Goal: Task Accomplishment & Management: Manage account settings

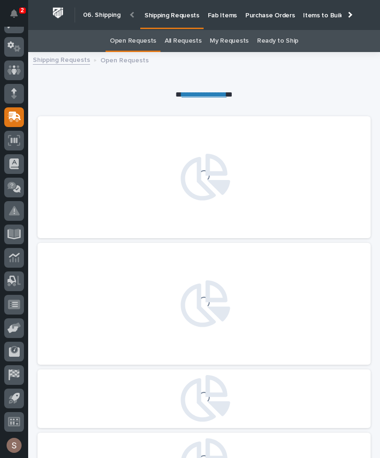
click at [213, 14] on p "Fab Items" at bounding box center [222, 10] width 29 height 20
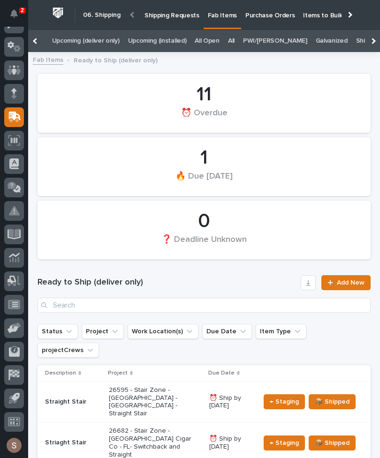
scroll to position [0, 224]
click at [228, 39] on link "All" at bounding box center [231, 41] width 7 height 22
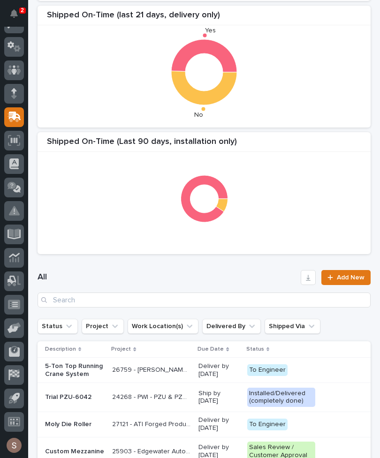
scroll to position [194, 0]
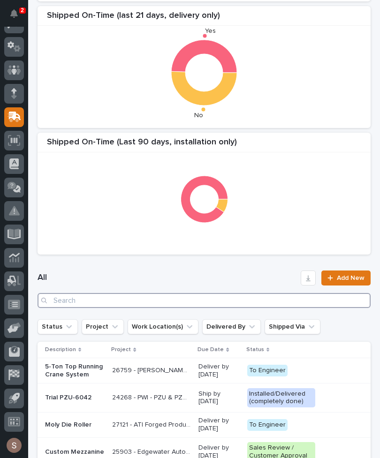
click at [137, 306] on input "Search" at bounding box center [203, 300] width 333 height 15
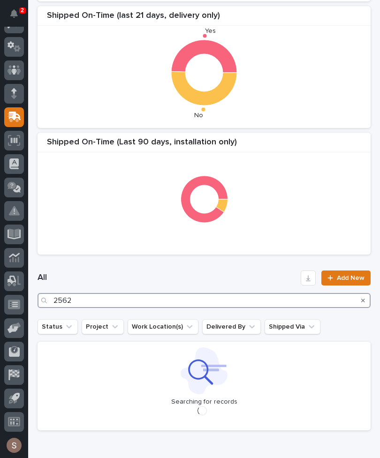
type input "25626"
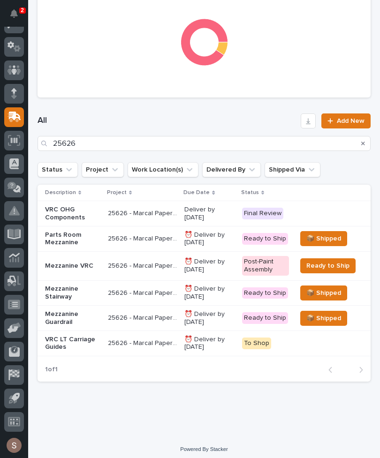
scroll to position [351, 0]
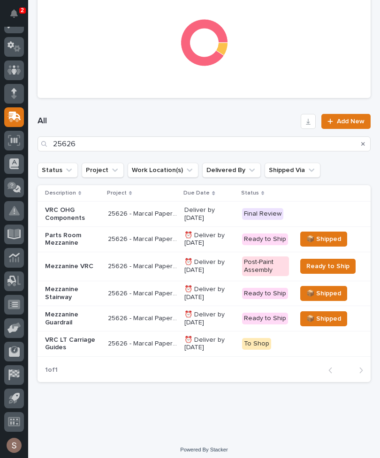
click at [104, 261] on td "25626 - Marcal Paper - Mezzanine 25626 - Marcal Paper - Mezzanine" at bounding box center [142, 266] width 76 height 29
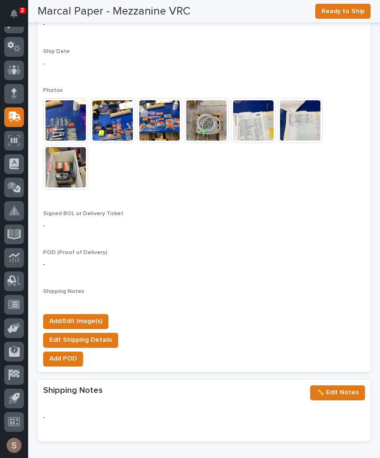
scroll to position [912, 0]
click at [85, 315] on span "Add/Edit Image(s)" at bounding box center [75, 320] width 53 height 11
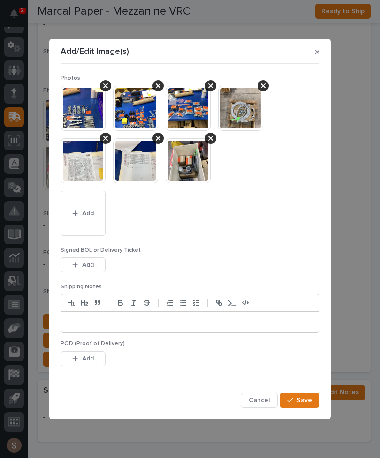
click at [89, 214] on span "Add" at bounding box center [88, 213] width 12 height 8
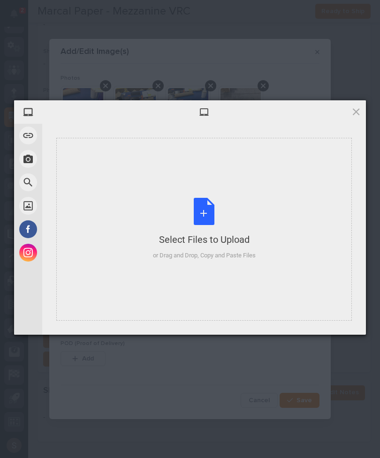
click at [200, 219] on div "Select Files to Upload or Drag and Drop, Copy and Paste Files" at bounding box center [204, 229] width 103 height 62
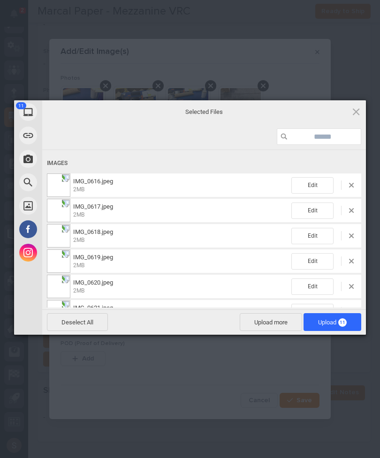
click at [339, 323] on span "11" at bounding box center [342, 322] width 8 height 8
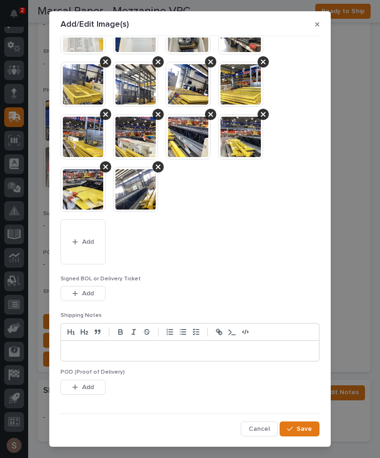
scroll to position [101, 0]
click at [97, 296] on button "Add" at bounding box center [82, 293] width 45 height 15
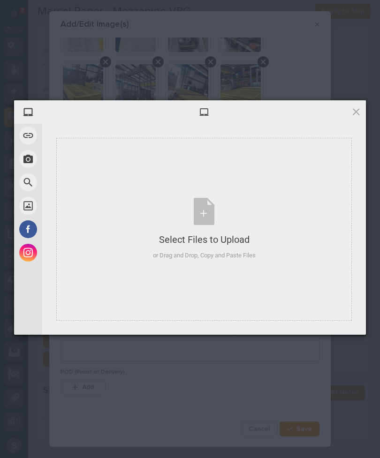
click at [199, 205] on div "Select Files to Upload or Drag and Drop, Copy and Paste Files" at bounding box center [204, 229] width 103 height 62
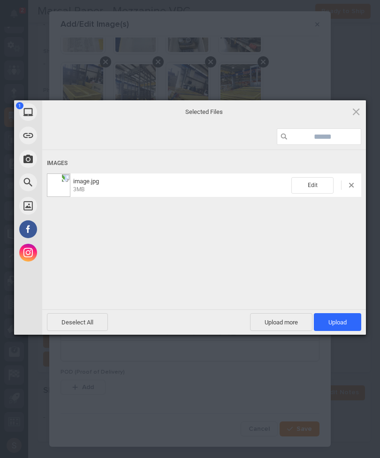
click at [339, 325] on span "Upload 1" at bounding box center [337, 322] width 18 height 7
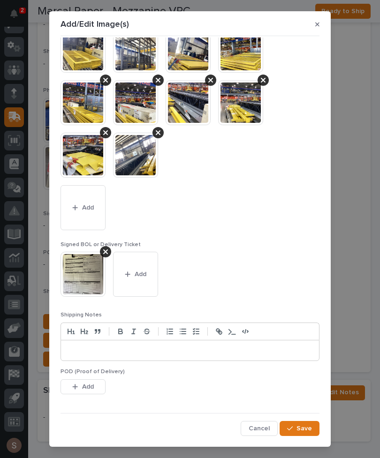
scroll to position [135, 0]
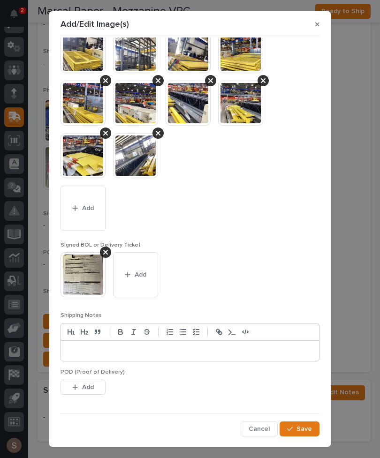
click at [306, 425] on span "Save" at bounding box center [303, 429] width 15 height 8
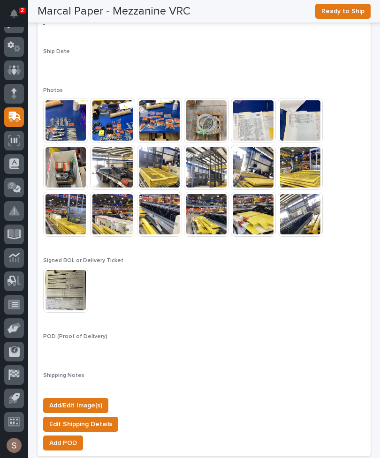
scroll to position [37, 0]
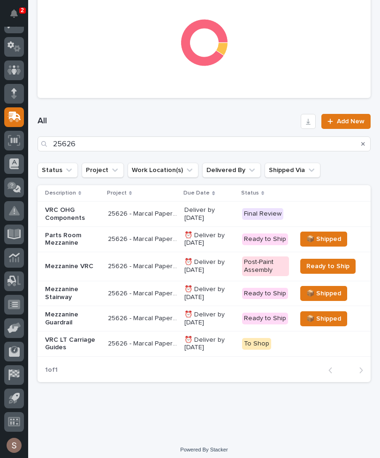
scroll to position [351, 0]
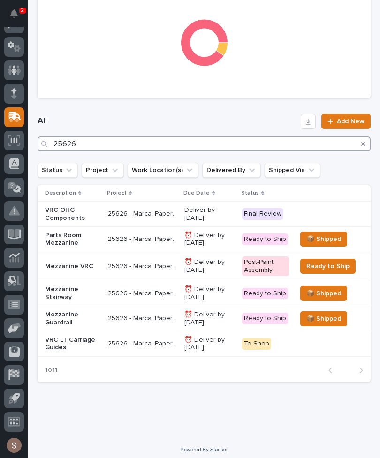
click at [240, 144] on input "25626" at bounding box center [203, 143] width 333 height 15
type input "2"
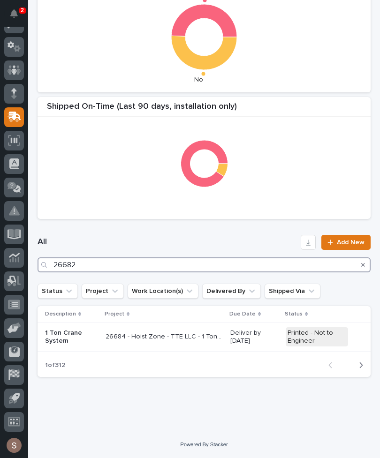
scroll to position [229, 0]
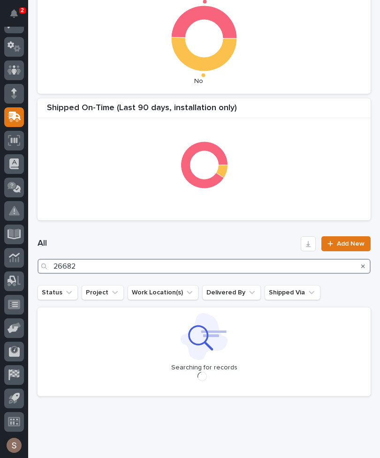
type input "26682"
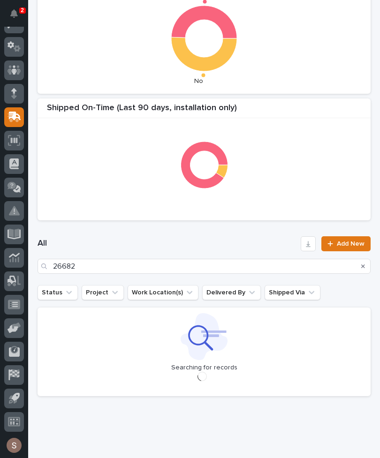
click at [240, 242] on h1 "All" at bounding box center [166, 243] width 259 height 11
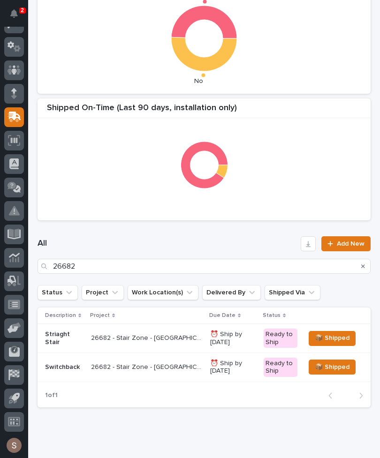
click at [136, 343] on div "26682 - Stair Zone - [GEOGRAPHIC_DATA] Cigar Co - FL- Switchback and Straight 2…" at bounding box center [147, 337] width 112 height 15
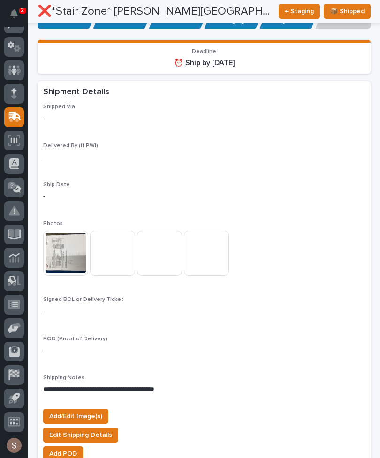
scroll to position [745, 0]
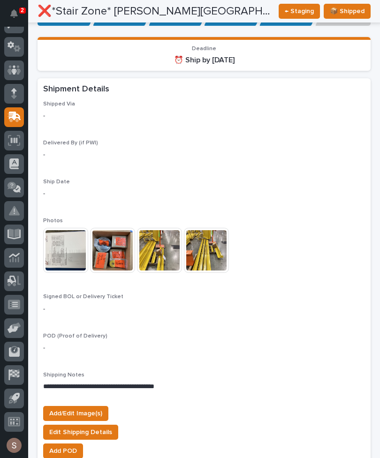
click at [94, 408] on span "Add/Edit Image(s)" at bounding box center [75, 413] width 53 height 11
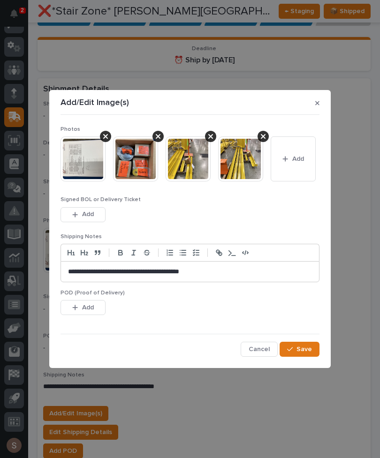
click at [297, 160] on span "Add" at bounding box center [298, 159] width 12 height 8
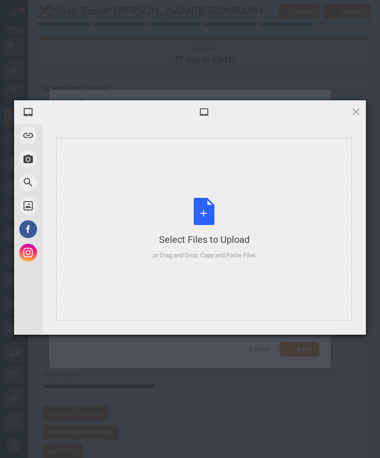
click at [204, 246] on div "Select Files to Upload or Drag and Drop, Copy and Paste Files" at bounding box center [204, 229] width 103 height 62
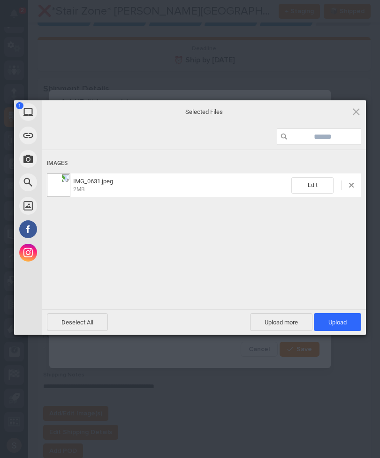
click at [285, 323] on span "Upload more" at bounding box center [281, 322] width 62 height 18
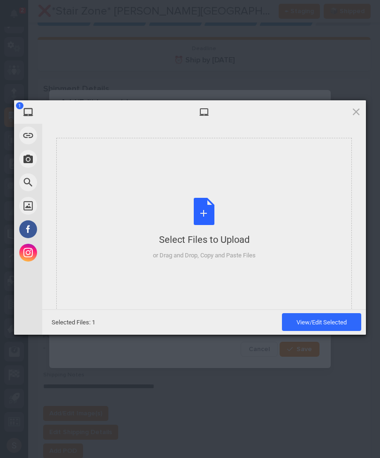
click at [230, 209] on div "Select Files to Upload or Drag and Drop, Copy and Paste Files" at bounding box center [204, 229] width 103 height 62
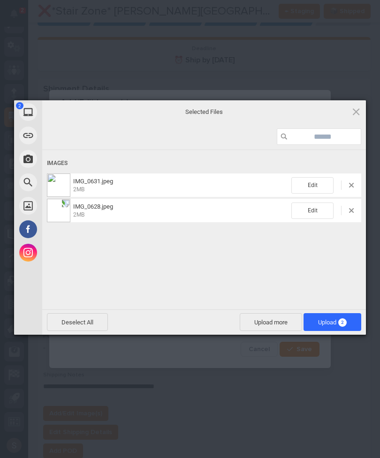
click at [279, 318] on span "Upload more" at bounding box center [270, 322] width 62 height 18
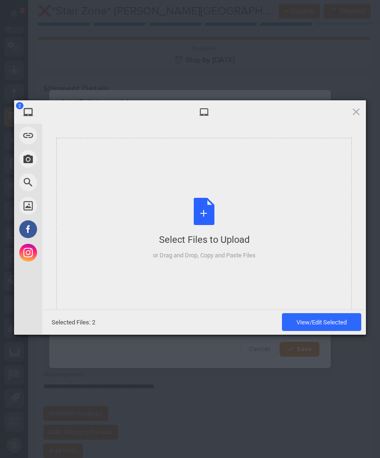
click at [227, 216] on div "Select Files to Upload or Drag and Drop, Copy and Paste Files" at bounding box center [204, 229] width 103 height 62
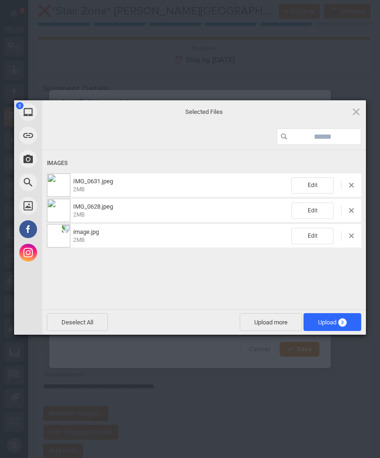
click at [347, 321] on span "Upload 3" at bounding box center [332, 322] width 58 height 18
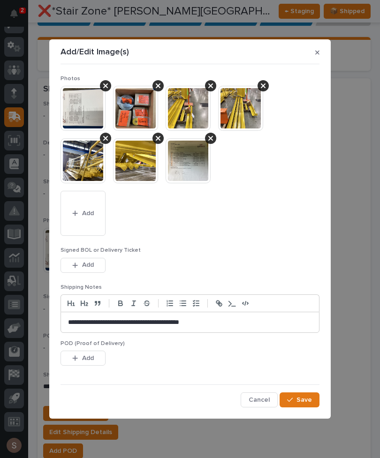
click at [94, 270] on button "Add" at bounding box center [82, 265] width 45 height 15
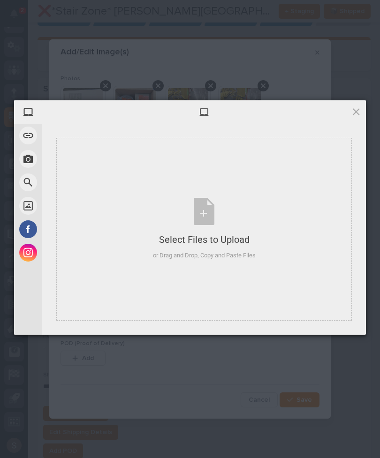
click at [230, 209] on div "Select Files to Upload or Drag and Drop, Copy and Paste Files" at bounding box center [204, 229] width 103 height 62
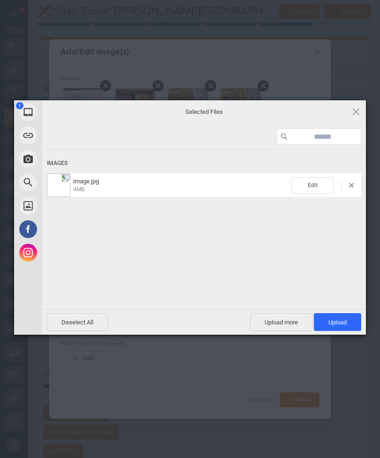
click at [303, 317] on span "Upload more" at bounding box center [281, 322] width 62 height 18
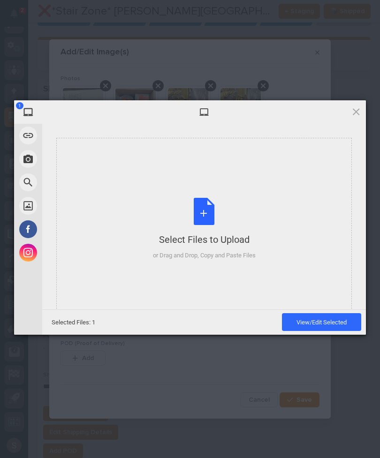
click at [261, 236] on div "Select Files to Upload or Drag and Drop, Copy and Paste Files" at bounding box center [203, 229] width 295 height 183
click at [241, 208] on div "Select Files to Upload or Drag and Drop, Copy and Paste Files" at bounding box center [204, 229] width 103 height 62
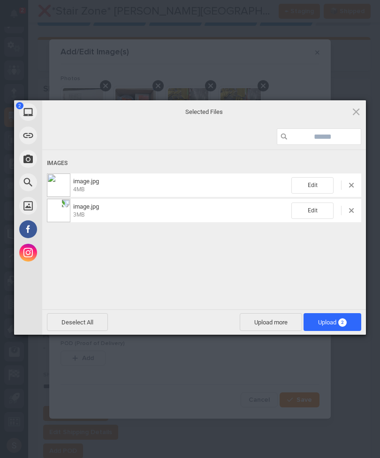
click at [342, 326] on span "2" at bounding box center [342, 322] width 8 height 8
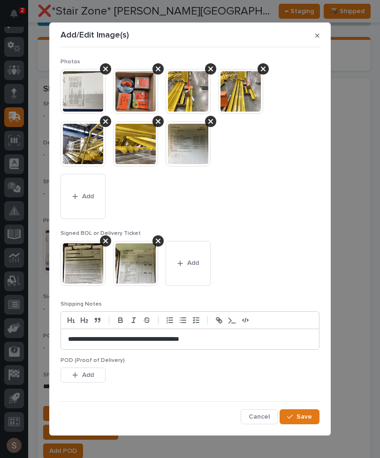
click at [305, 411] on button "Save" at bounding box center [299, 416] width 40 height 15
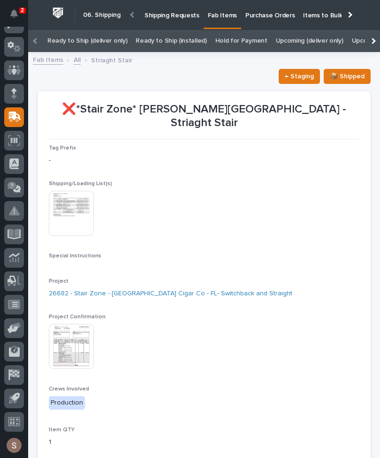
scroll to position [0, 0]
click at [226, 21] on link "Fab Items" at bounding box center [221, 14] width 37 height 28
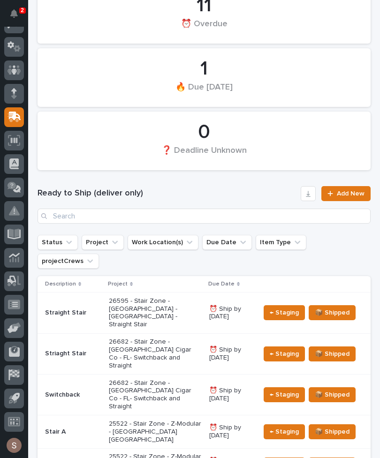
scroll to position [89, 0]
click at [201, 211] on input "Search" at bounding box center [203, 216] width 333 height 15
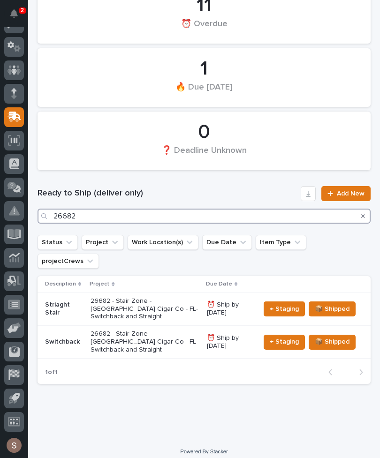
scroll to position [60, 0]
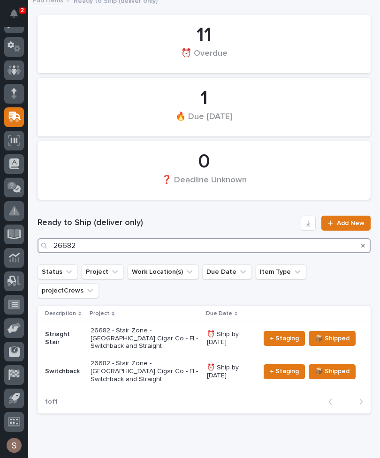
type input "26682"
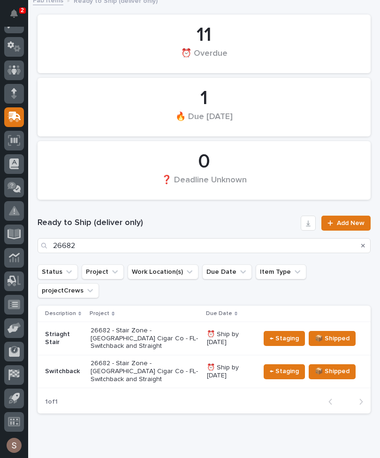
click at [230, 218] on h1 "Ready to Ship (deliver only)" at bounding box center [166, 222] width 259 height 11
click at [134, 359] on p "26682 - Stair Zone - [GEOGRAPHIC_DATA] Cigar Co - FL- Switchback and Straight" at bounding box center [144, 370] width 108 height 23
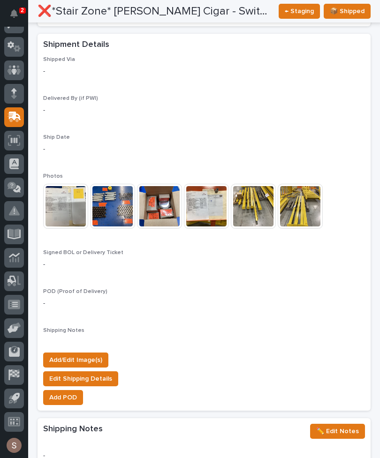
scroll to position [723, 0]
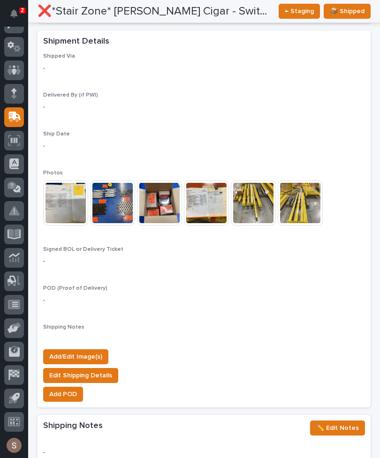
click at [100, 351] on span "Add/Edit Image(s)" at bounding box center [75, 356] width 53 height 11
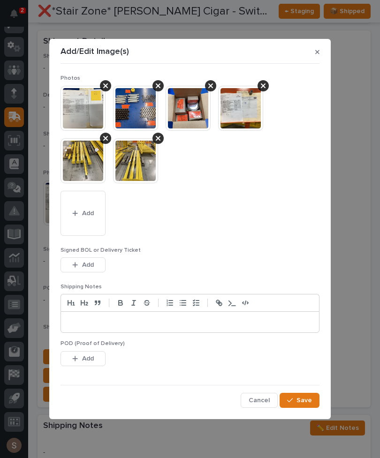
click at [82, 228] on button "Add" at bounding box center [82, 213] width 45 height 45
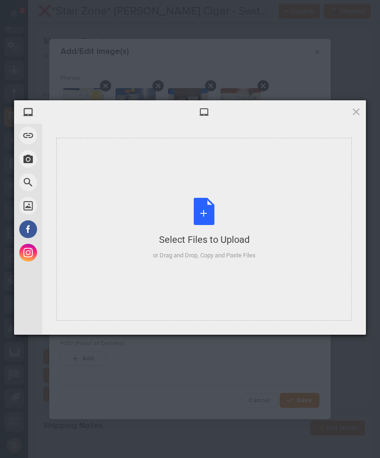
click at [203, 214] on div "Select Files to Upload or Drag and Drop, Copy and Paste Files" at bounding box center [204, 229] width 103 height 62
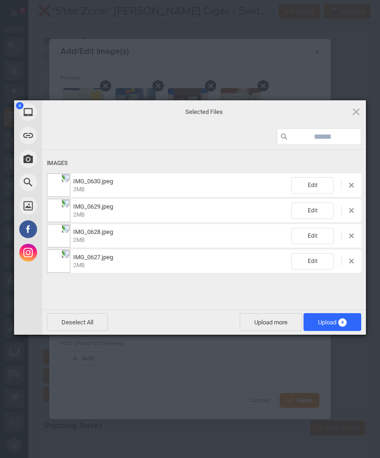
click at [268, 321] on span "Upload more" at bounding box center [270, 322] width 62 height 18
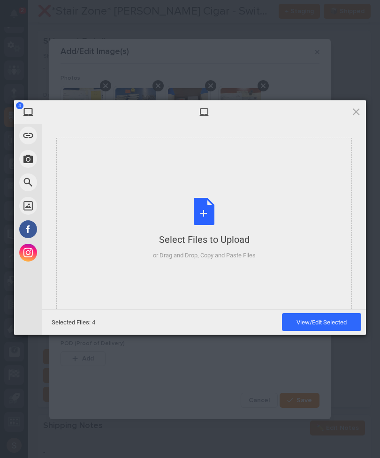
click at [242, 221] on div "Select Files to Upload or Drag and Drop, Copy and Paste Files" at bounding box center [204, 229] width 103 height 62
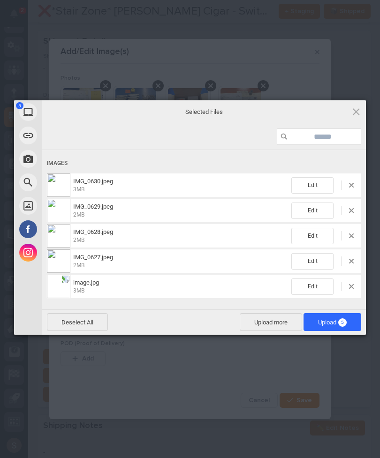
click at [350, 319] on span "Upload 5" at bounding box center [332, 322] width 58 height 18
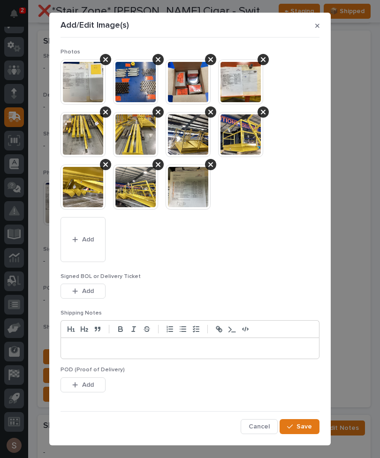
click at [97, 294] on button "Add" at bounding box center [82, 290] width 45 height 15
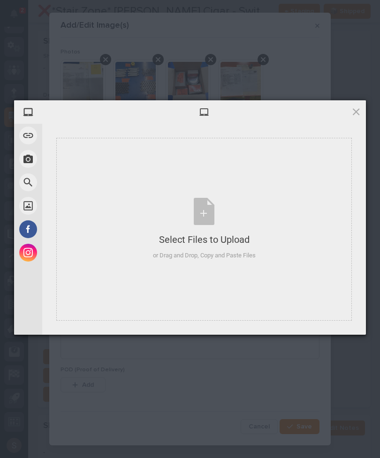
click at [226, 227] on div "Select Files to Upload or Drag and Drop, Copy and Paste Files" at bounding box center [204, 229] width 103 height 62
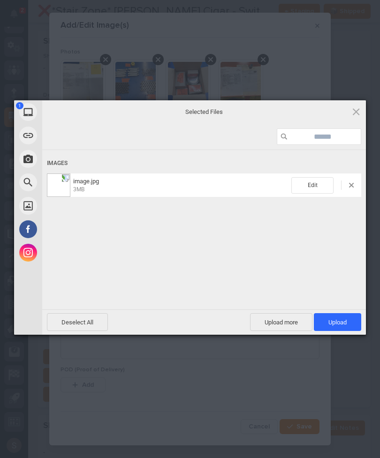
click at [293, 318] on span "Upload more" at bounding box center [281, 322] width 62 height 18
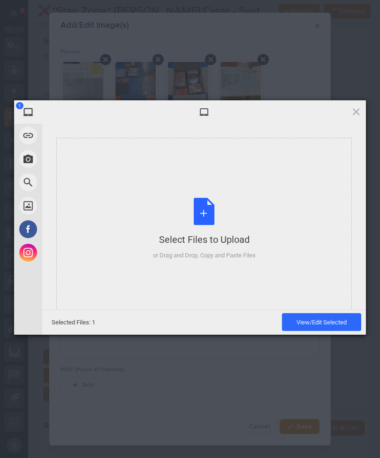
click at [259, 237] on div "Select Files to Upload or Drag and Drop, Copy and Paste Files" at bounding box center [203, 229] width 295 height 183
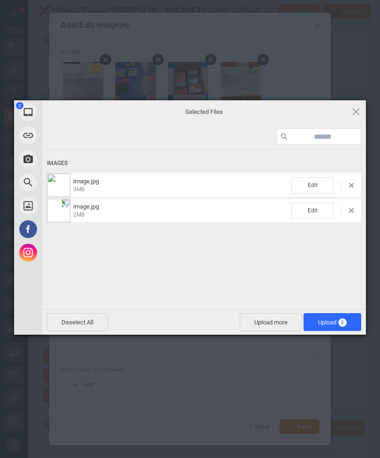
click at [335, 322] on span "Upload 2" at bounding box center [332, 322] width 29 height 7
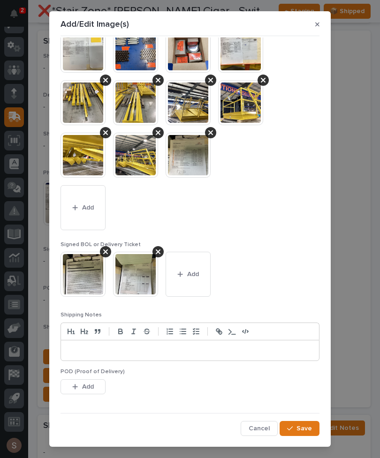
scroll to position [30, 0]
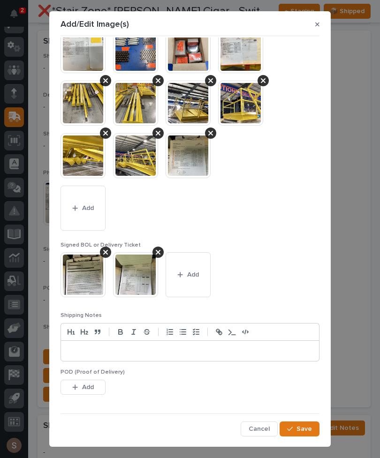
click at [311, 426] on span "Save" at bounding box center [303, 429] width 15 height 8
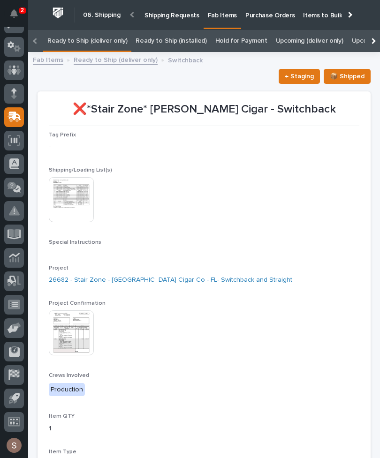
scroll to position [0, 0]
